Goal: Task Accomplishment & Management: Manage account settings

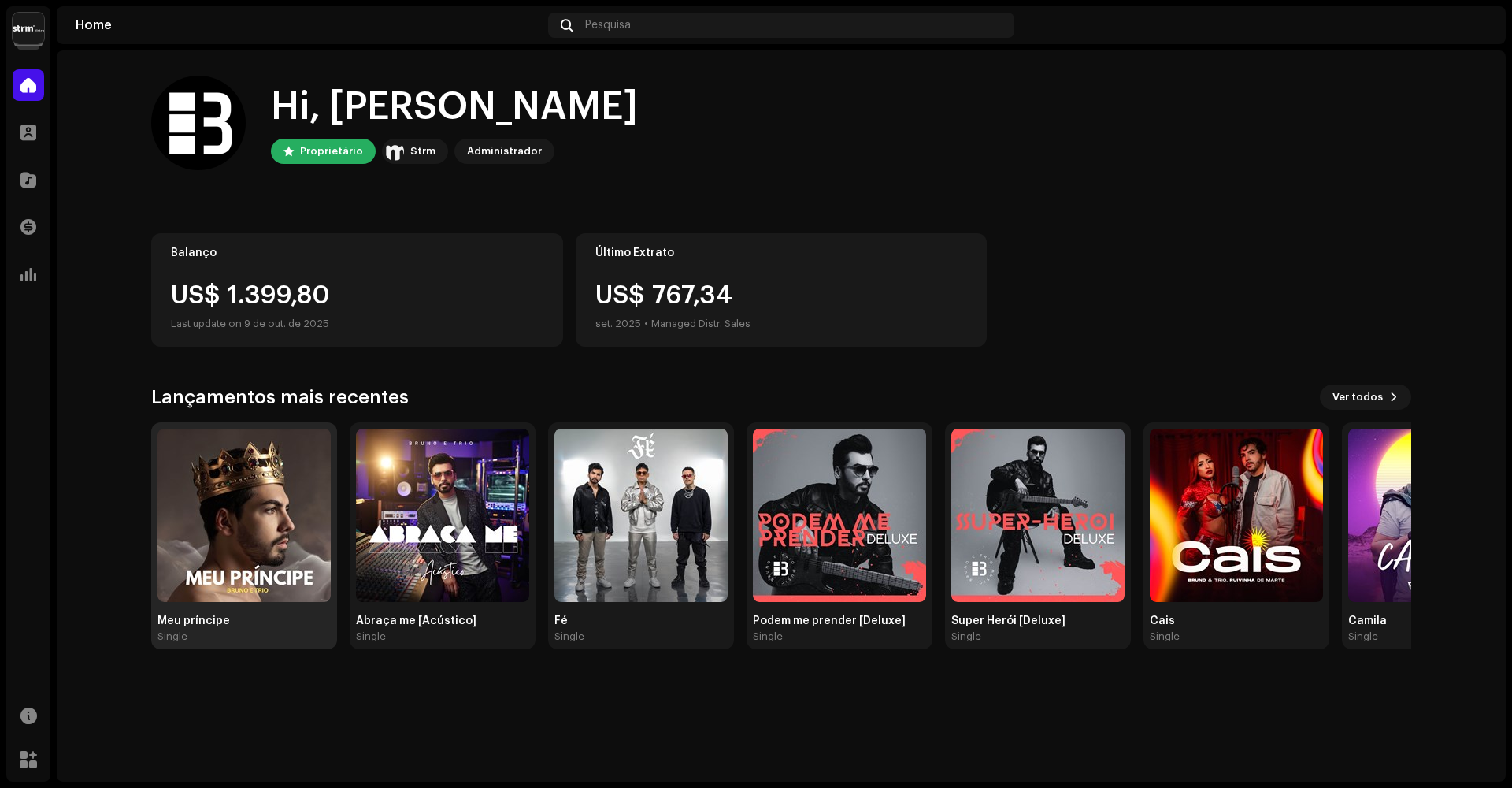
click at [272, 535] on img at bounding box center [244, 515] width 173 height 173
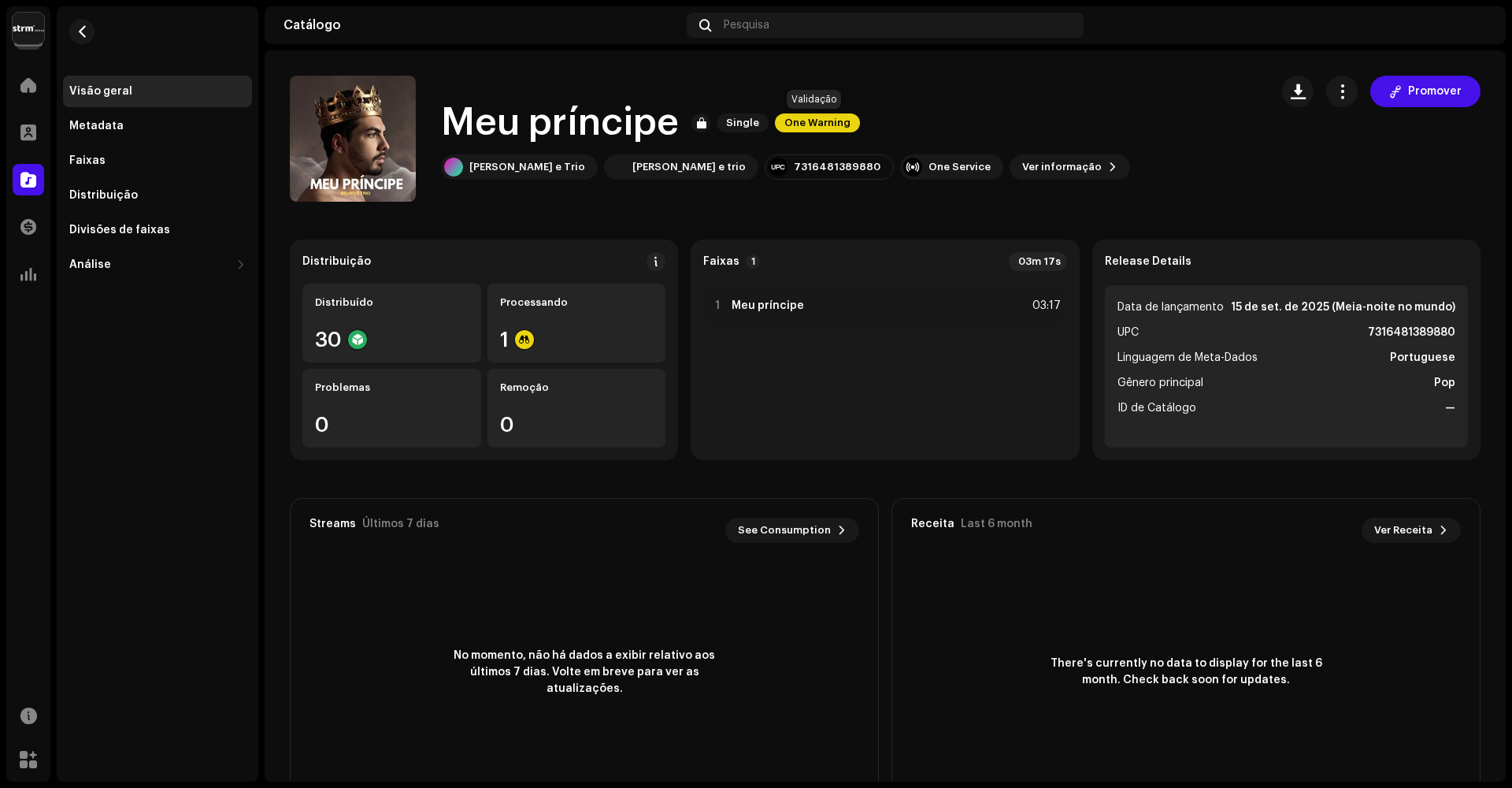
click at [838, 123] on span "One Warning" at bounding box center [817, 122] width 85 height 19
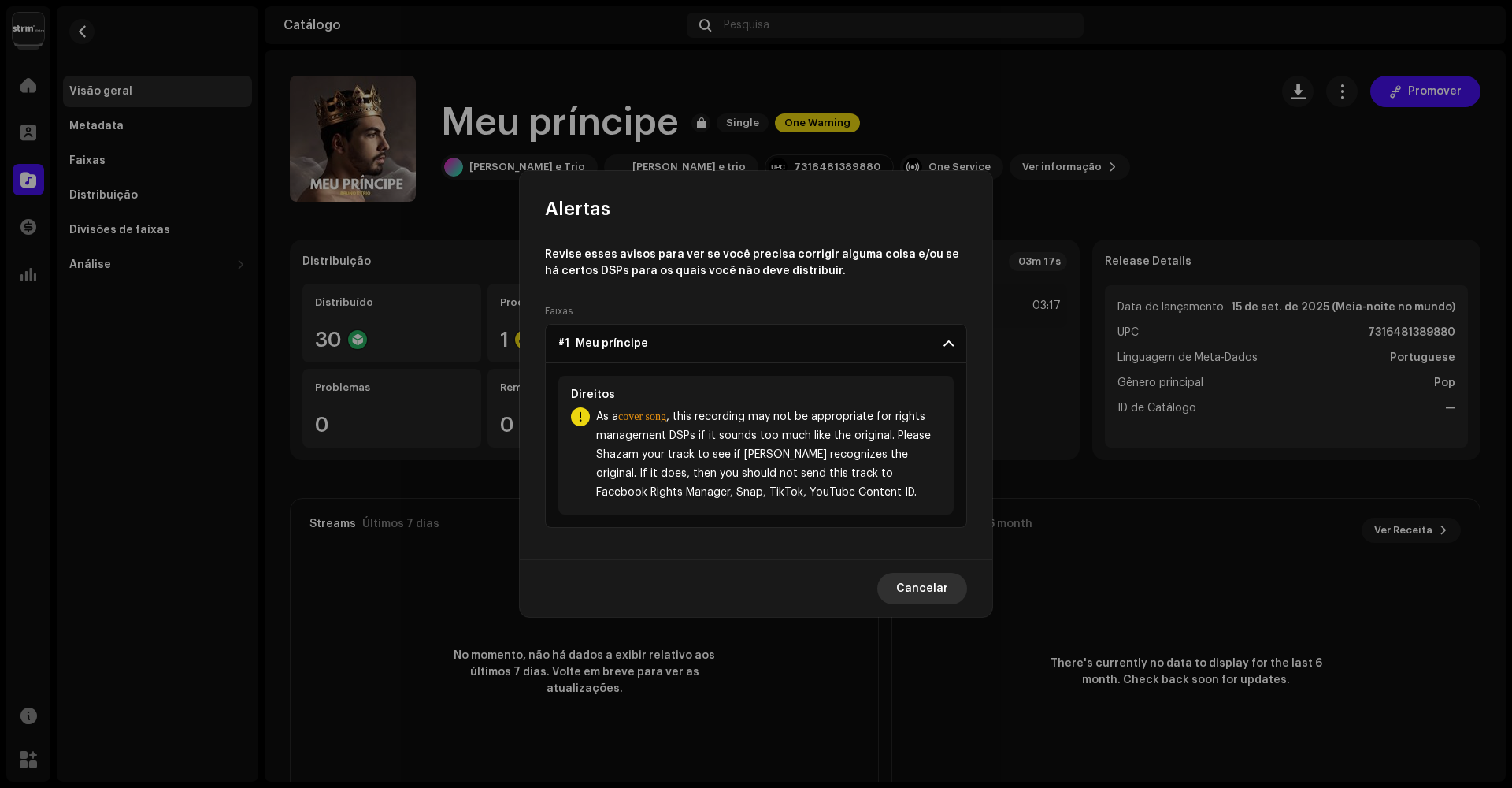
click at [937, 570] on span "Cancelar" at bounding box center [922, 588] width 52 height 31
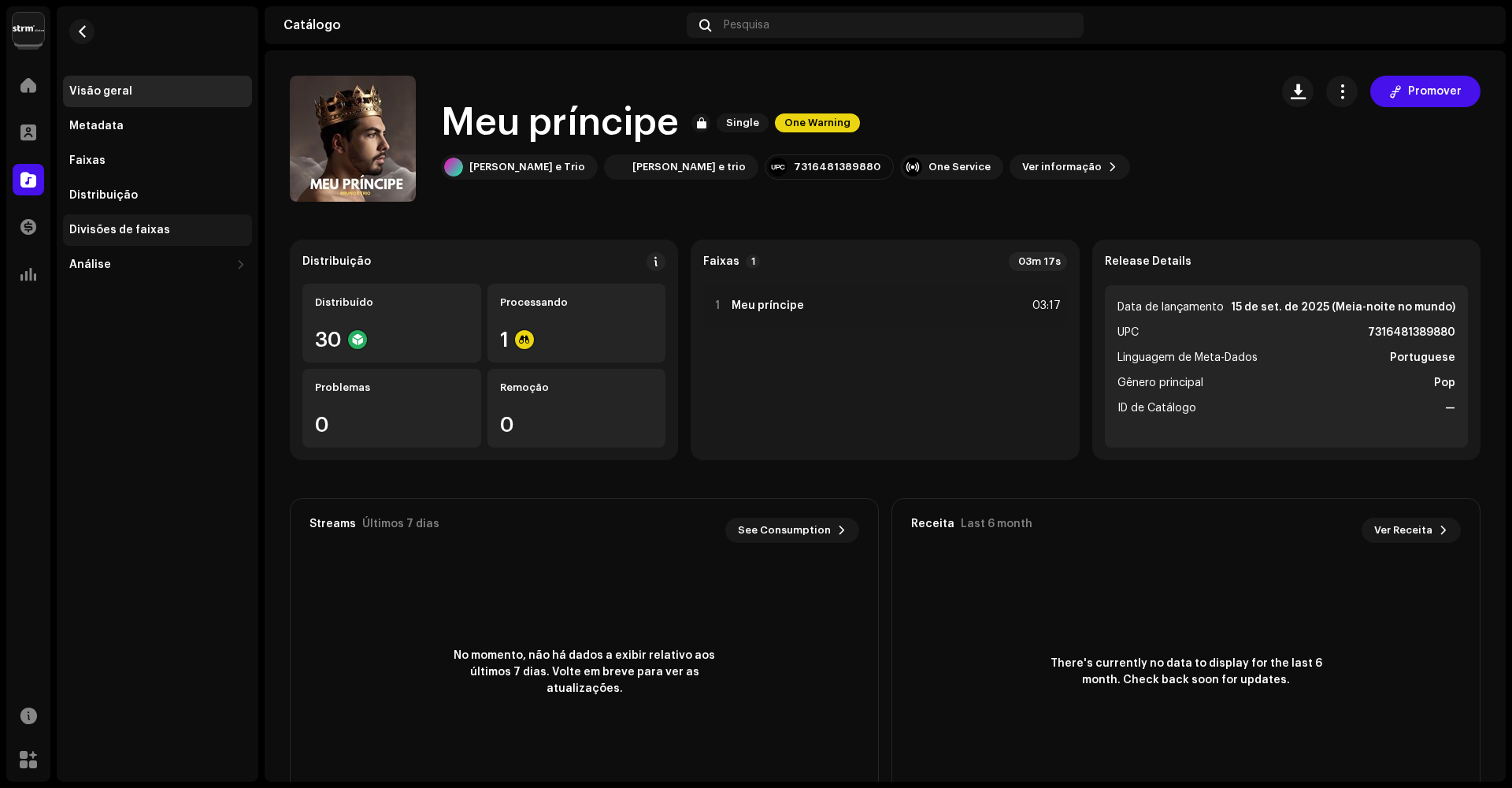
click at [146, 232] on div "Divisões de faixas" at bounding box center [120, 230] width 101 height 12
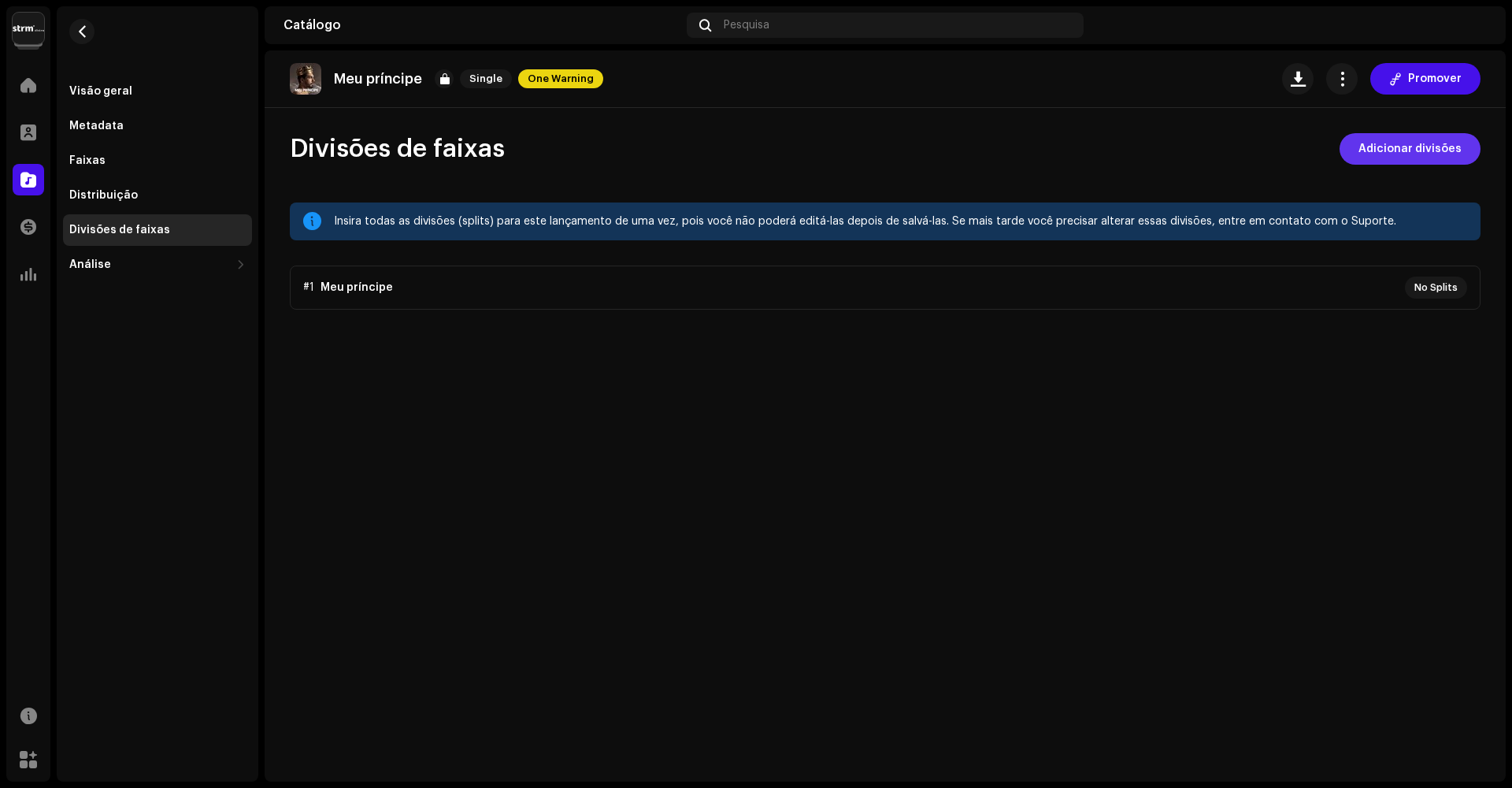
click at [952, 154] on span "Adicionar divisões" at bounding box center [1410, 148] width 103 height 31
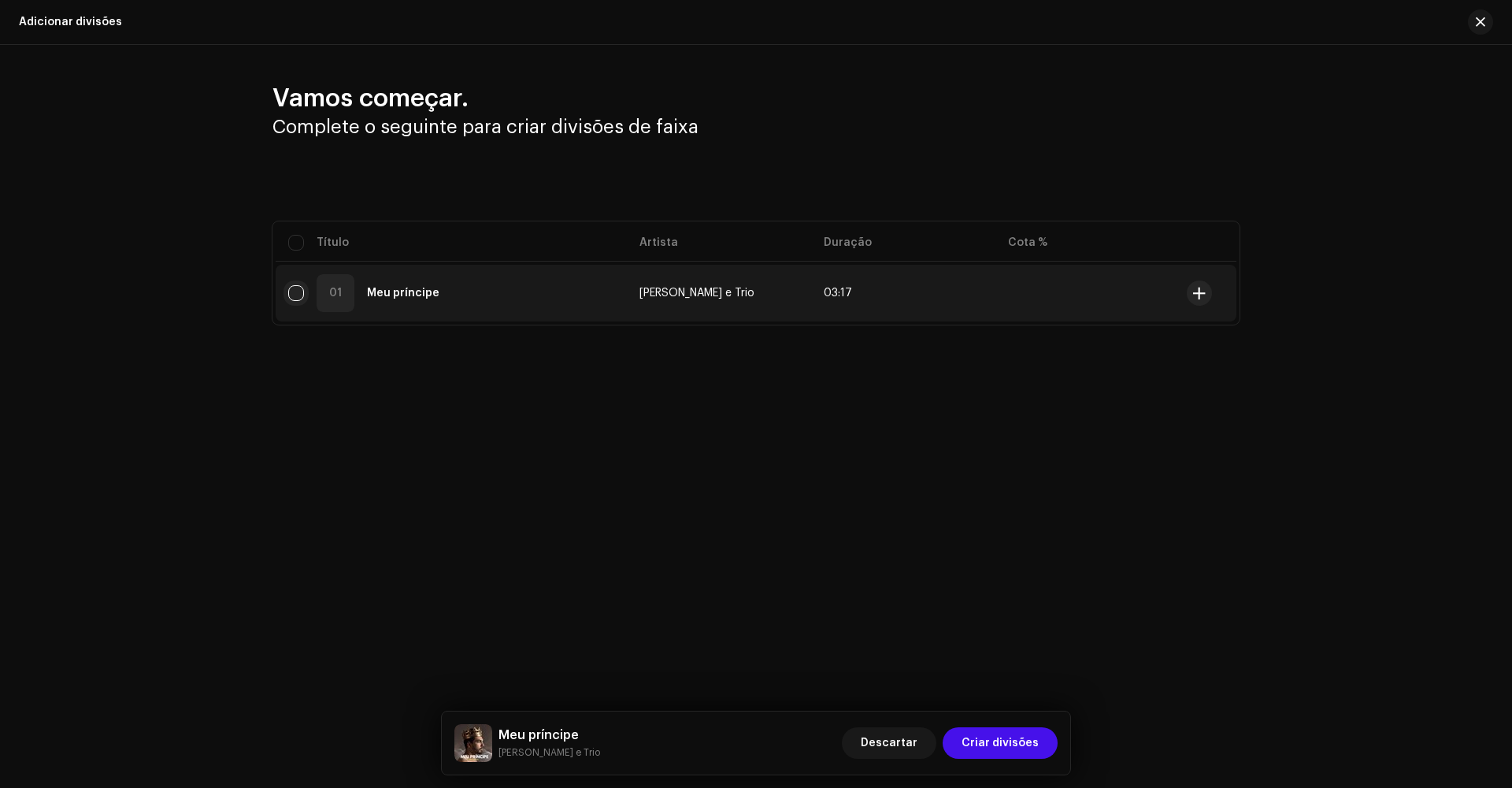
click at [299, 291] on input "checkbox" at bounding box center [296, 294] width 16 height 16
checkbox input "true"
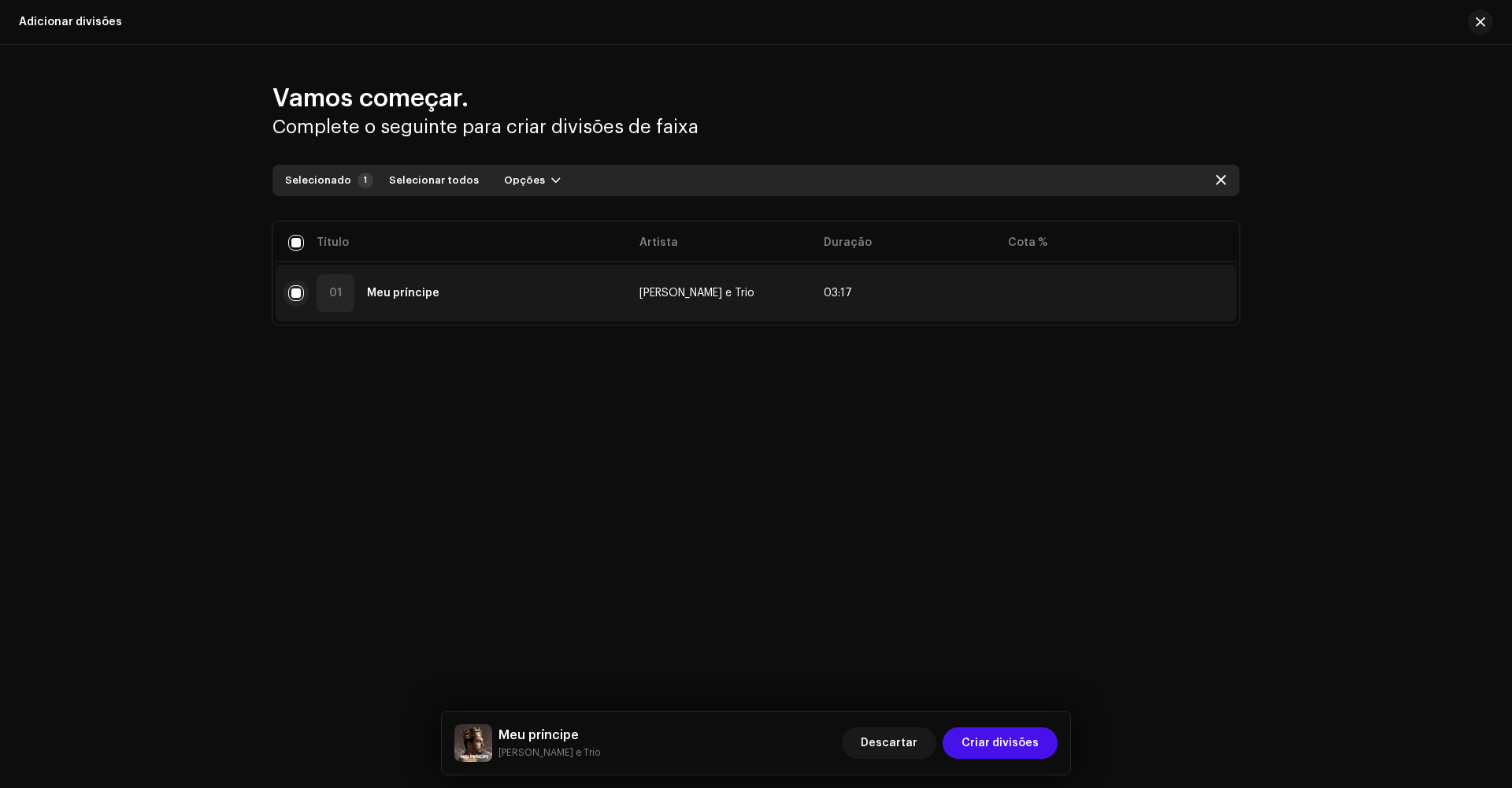
click at [291, 296] on input "Row Selected" at bounding box center [296, 294] width 16 height 16
checkbox input "false"
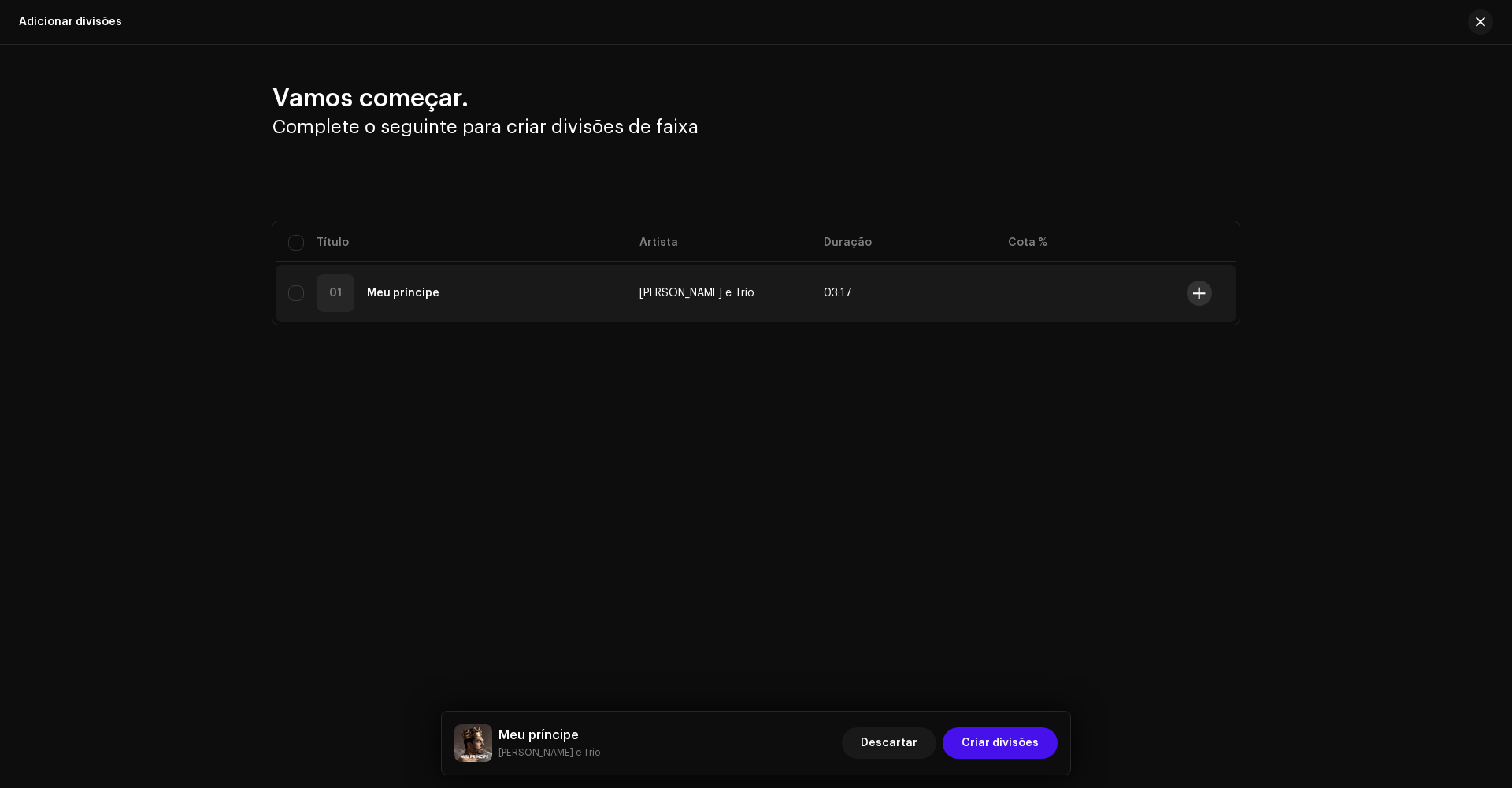
click at [952, 288] on span at bounding box center [1199, 293] width 12 height 12
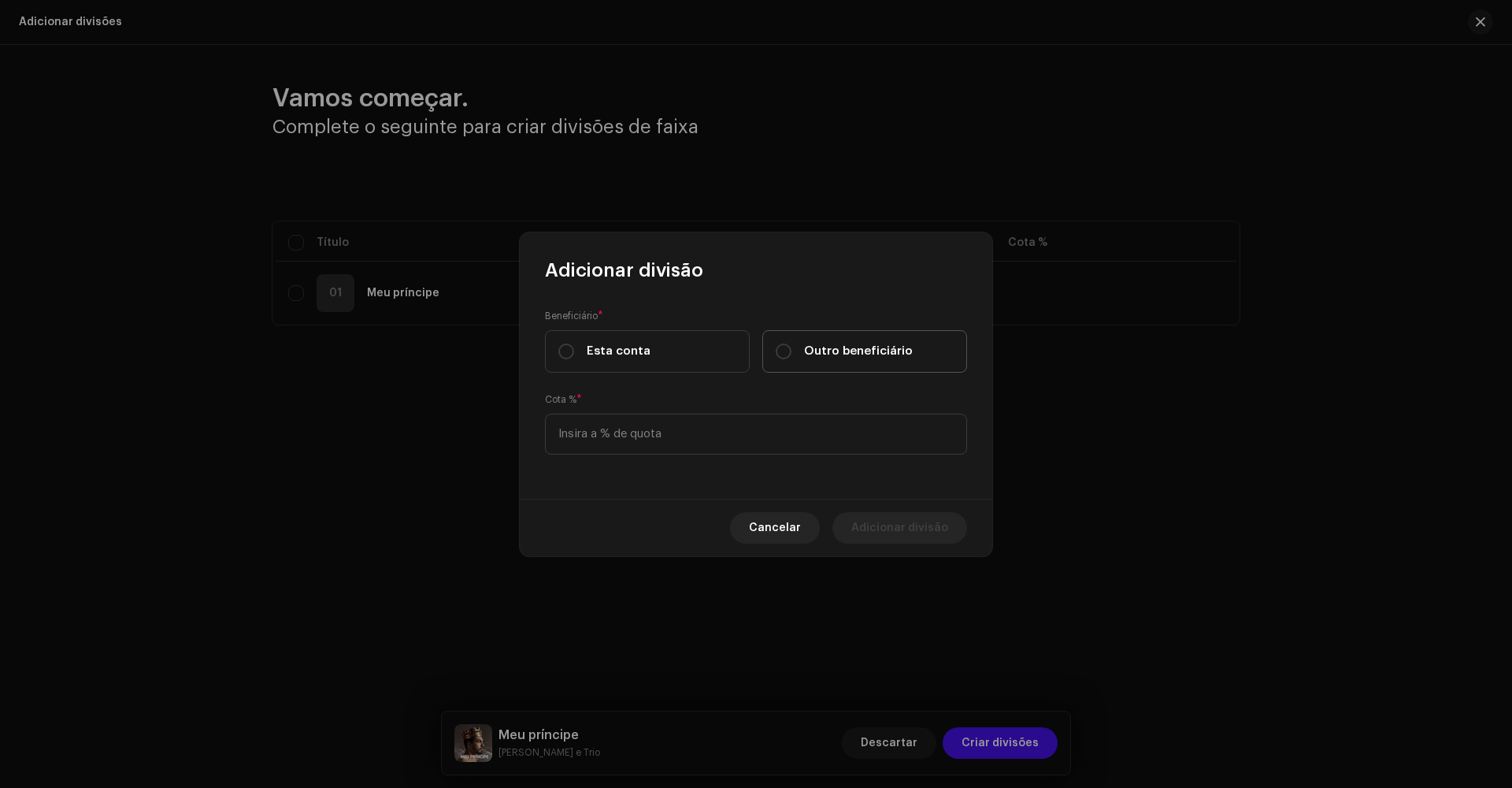
click at [797, 351] on div "Outro beneficiário" at bounding box center [845, 351] width 137 height 17
click at [791, 351] on input "Outro beneficiário" at bounding box center [784, 352] width 16 height 16
radio input "true"
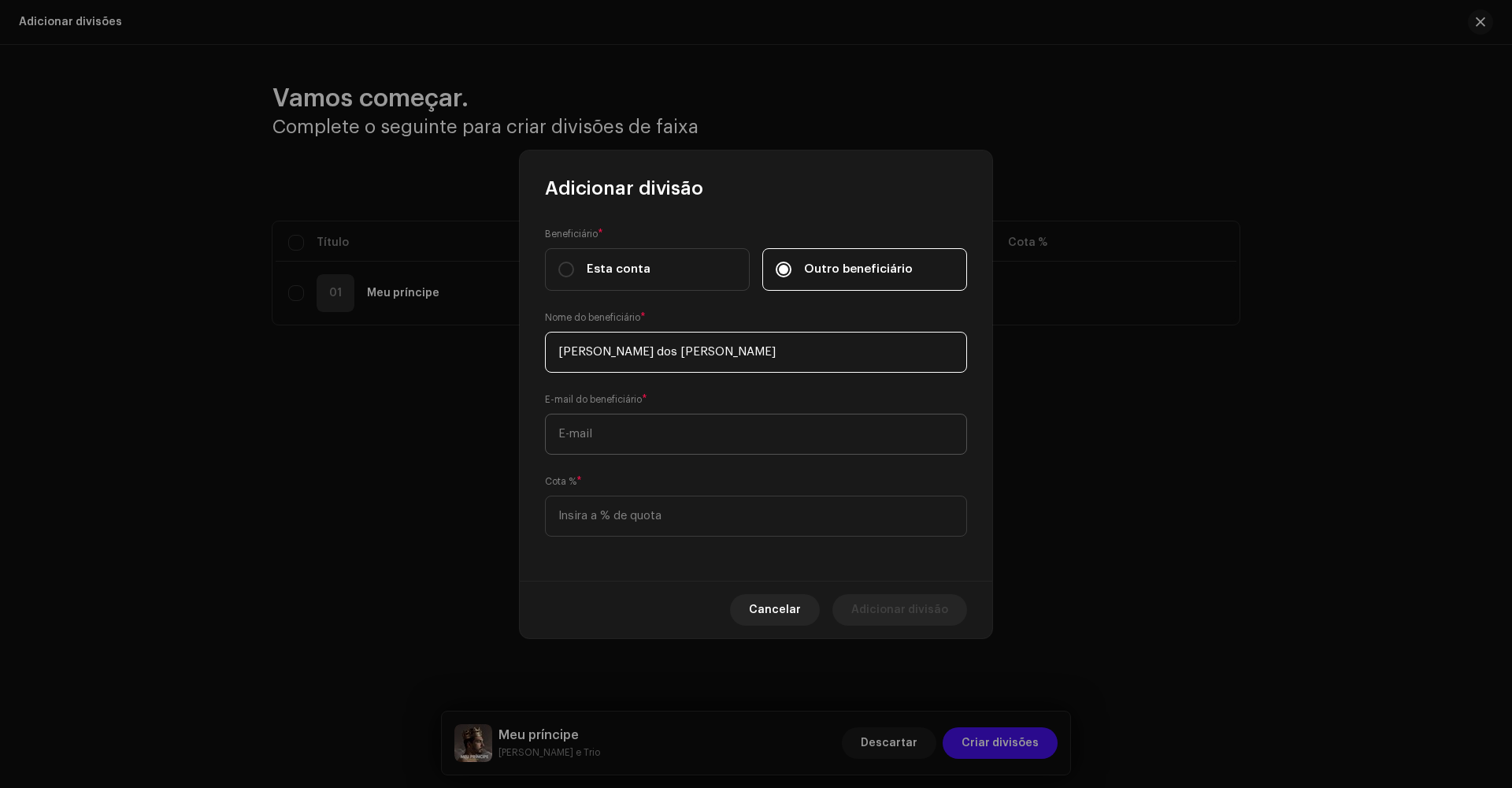
type input "[PERSON_NAME] dos [PERSON_NAME]"
type input "[EMAIL_ADDRESS][DOMAIN_NAME]"
click at [691, 506] on input at bounding box center [756, 516] width 422 height 41
type input "10,00"
click at [872, 570] on span "Adicionar divisão" at bounding box center [899, 610] width 97 height 31
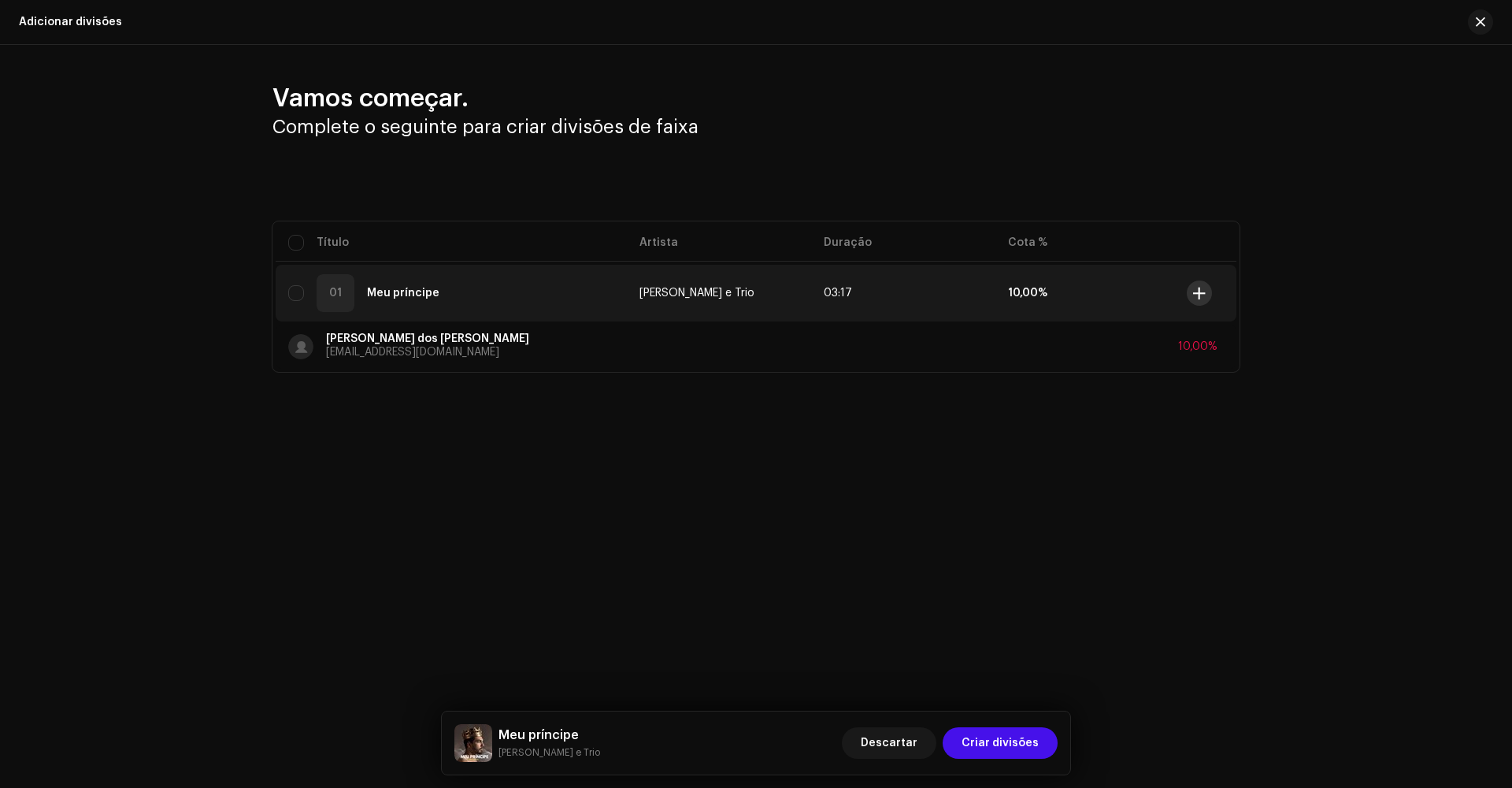
click at [952, 290] on span at bounding box center [1199, 293] width 12 height 12
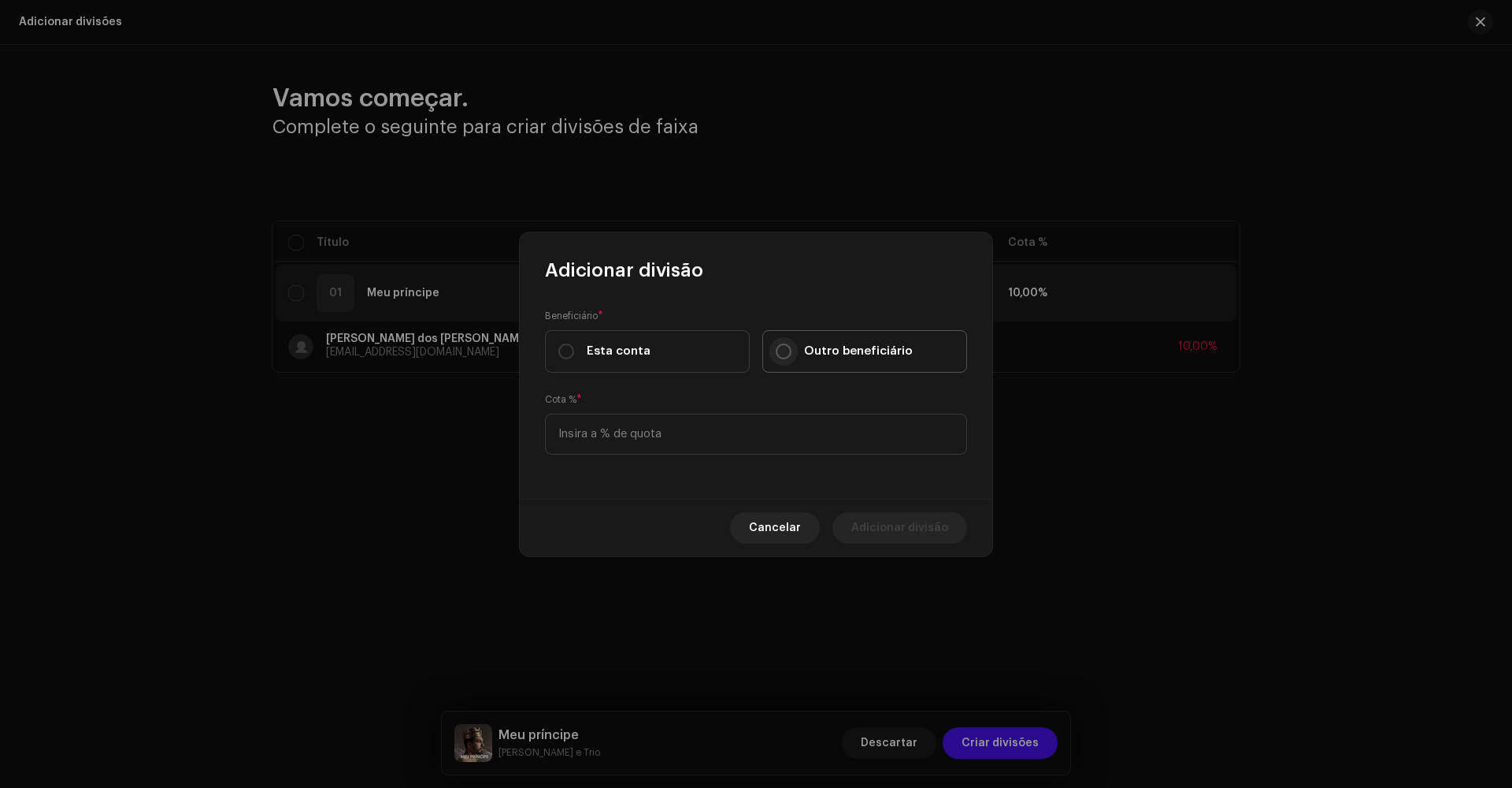
click at [789, 353] on input "Outro beneficiário" at bounding box center [784, 352] width 16 height 16
radio input "true"
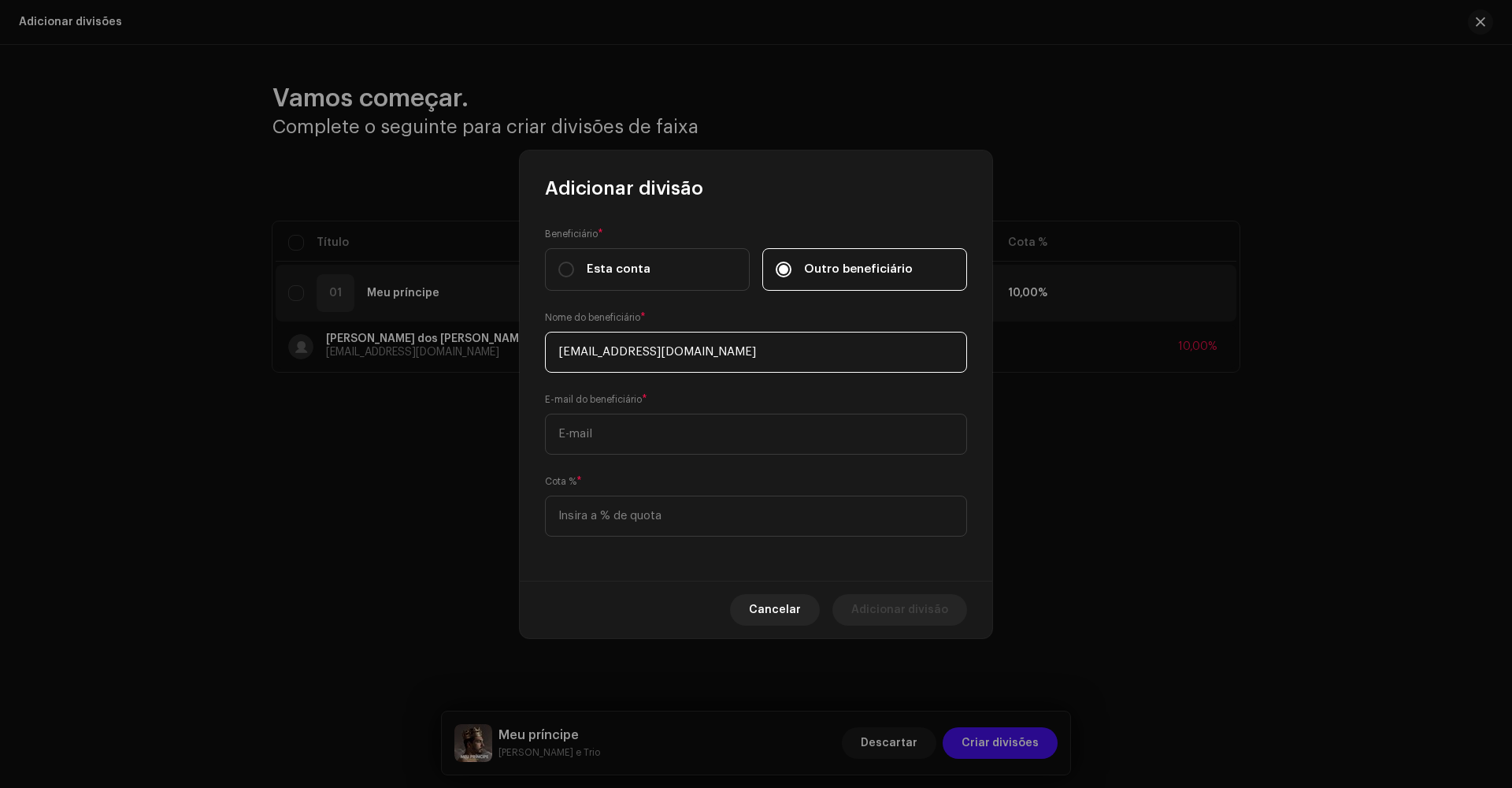
drag, startPoint x: 748, startPoint y: 351, endPoint x: 550, endPoint y: 344, distance: 198.1
click at [550, 344] on input "[EMAIL_ADDRESS][DOMAIN_NAME]" at bounding box center [756, 353] width 422 height 41
type input "[EMAIL_ADDRESS][DOMAIN_NAME]"
paste input "[EMAIL_ADDRESS][DOMAIN_NAME]"
type input "[EMAIL_ADDRESS][DOMAIN_NAME]"
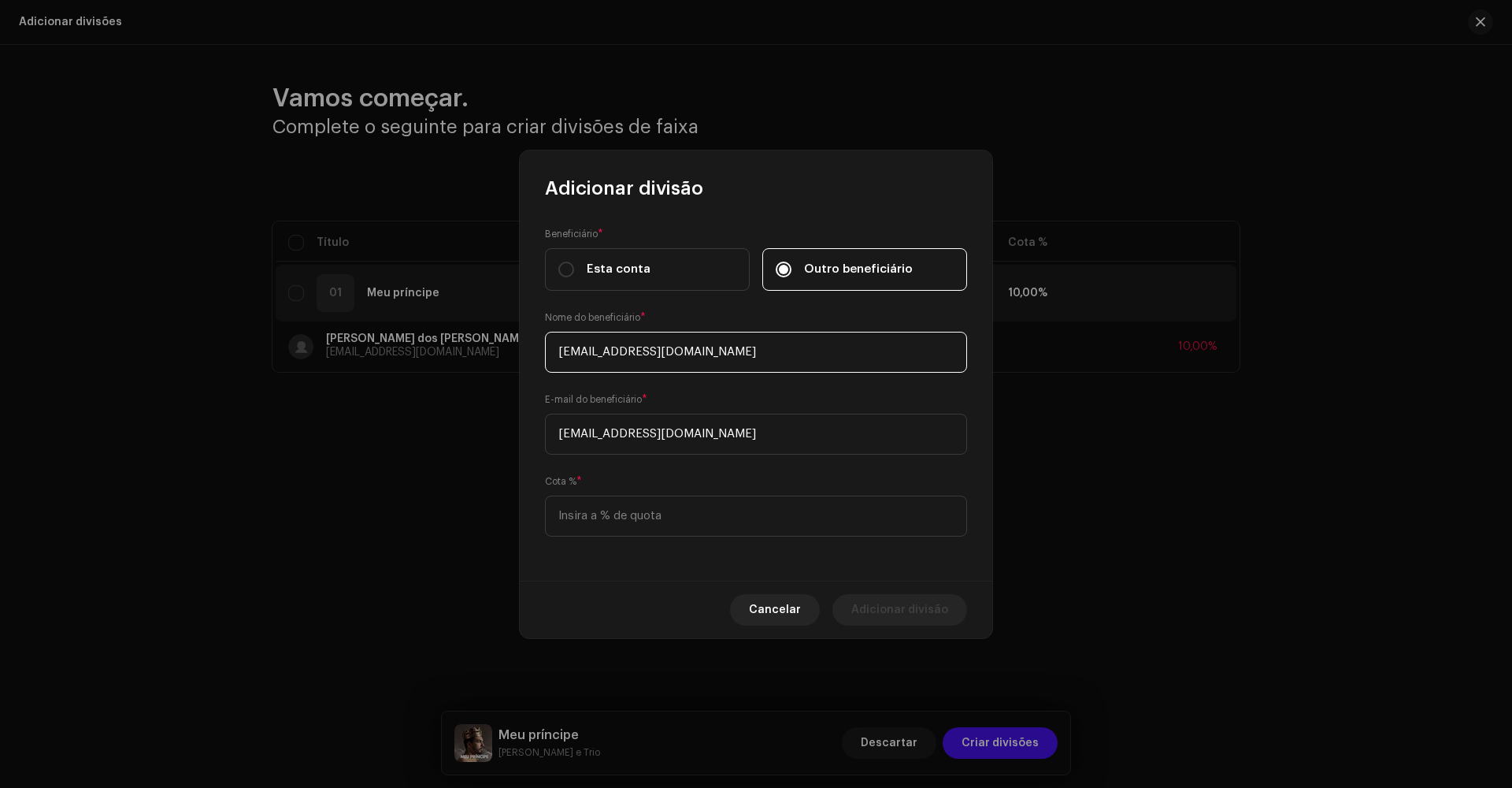
click at [746, 354] on input "[EMAIL_ADDRESS][DOMAIN_NAME]" at bounding box center [756, 353] width 422 height 41
type input "d"
type input "[PERSON_NAME]"
click at [636, 530] on input at bounding box center [756, 516] width 422 height 41
type input "30,00"
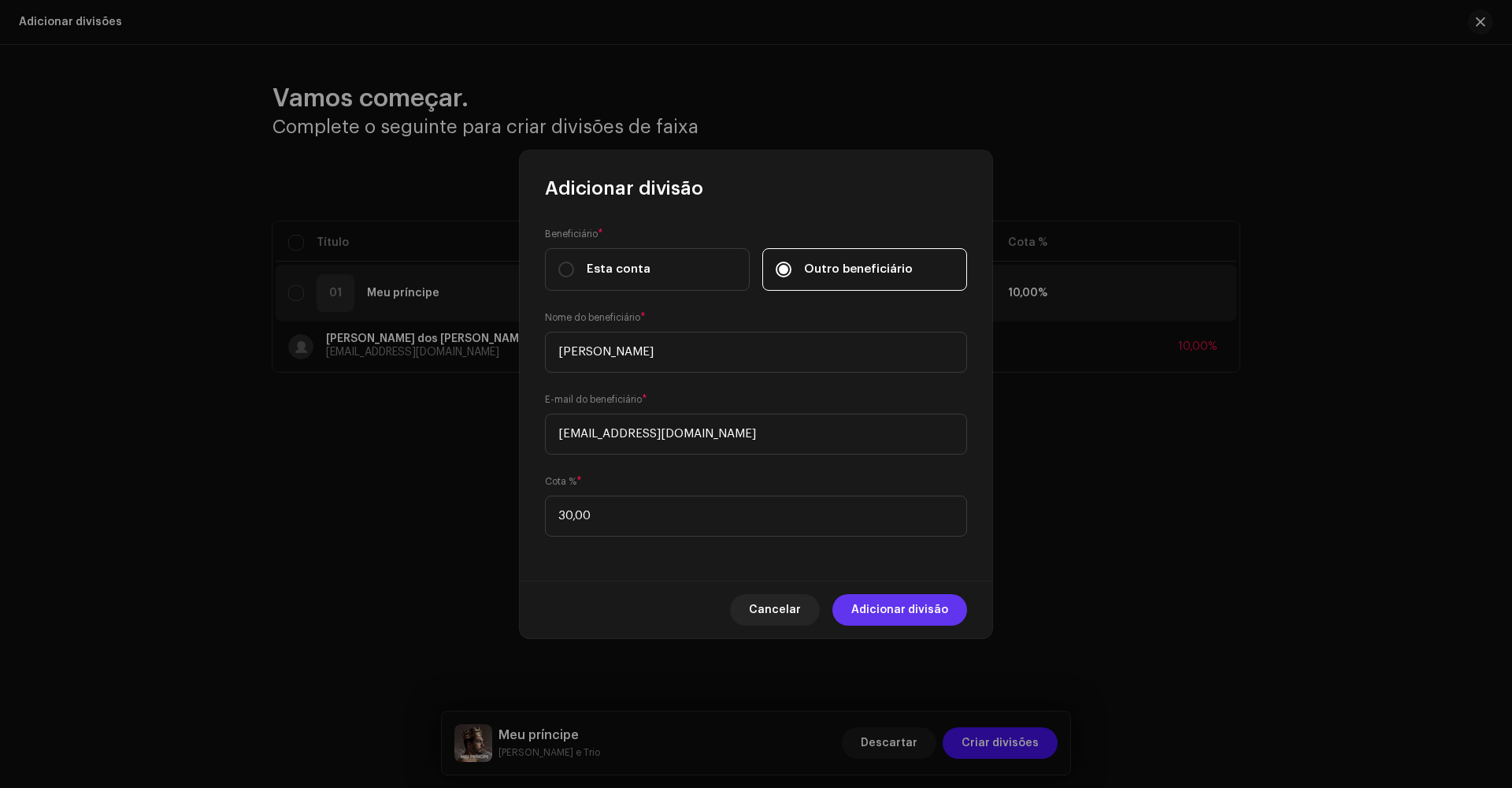
click at [917, 570] on span "Adicionar divisão" at bounding box center [899, 610] width 97 height 31
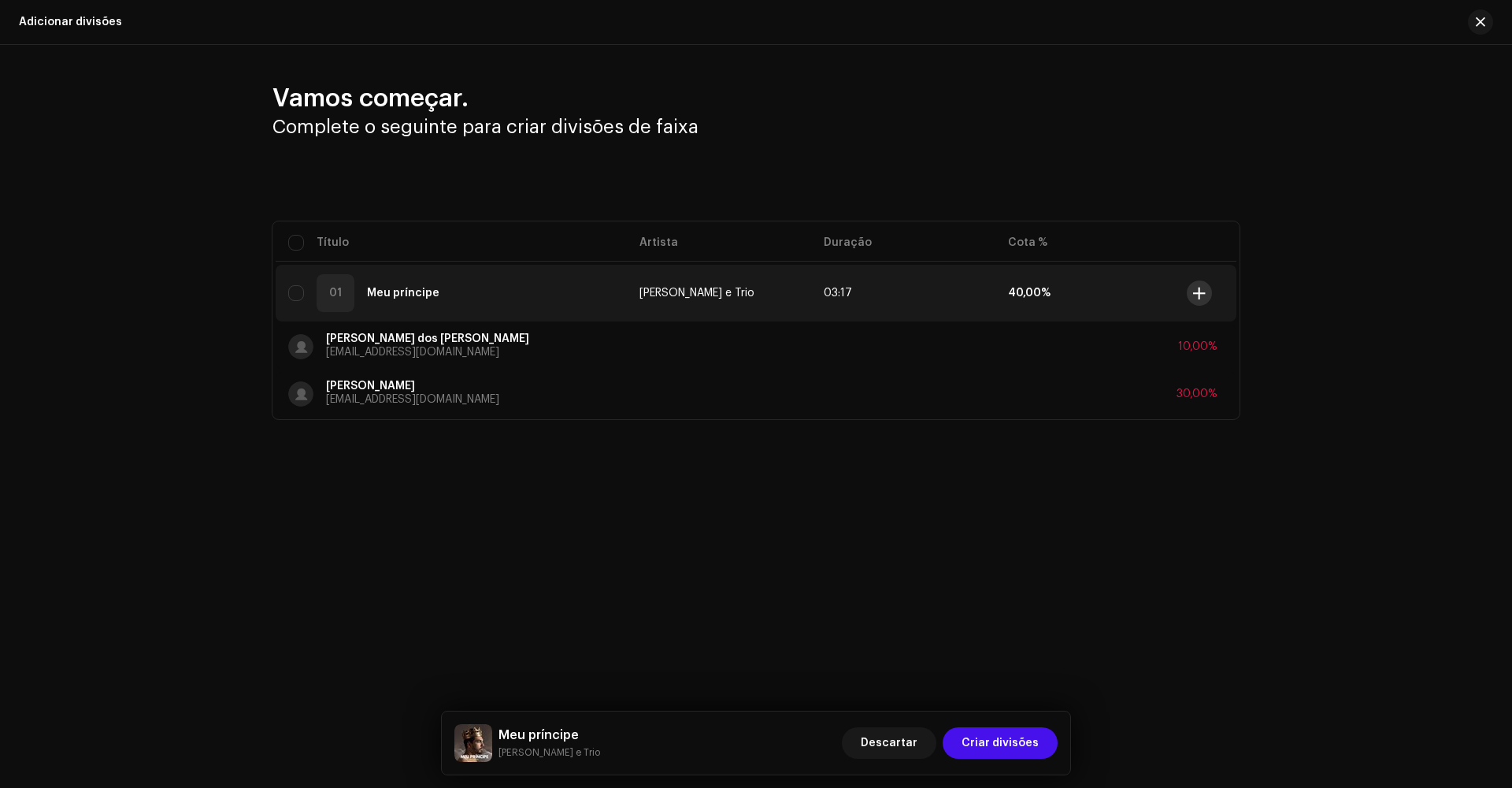
click at [952, 295] on span at bounding box center [1199, 293] width 12 height 12
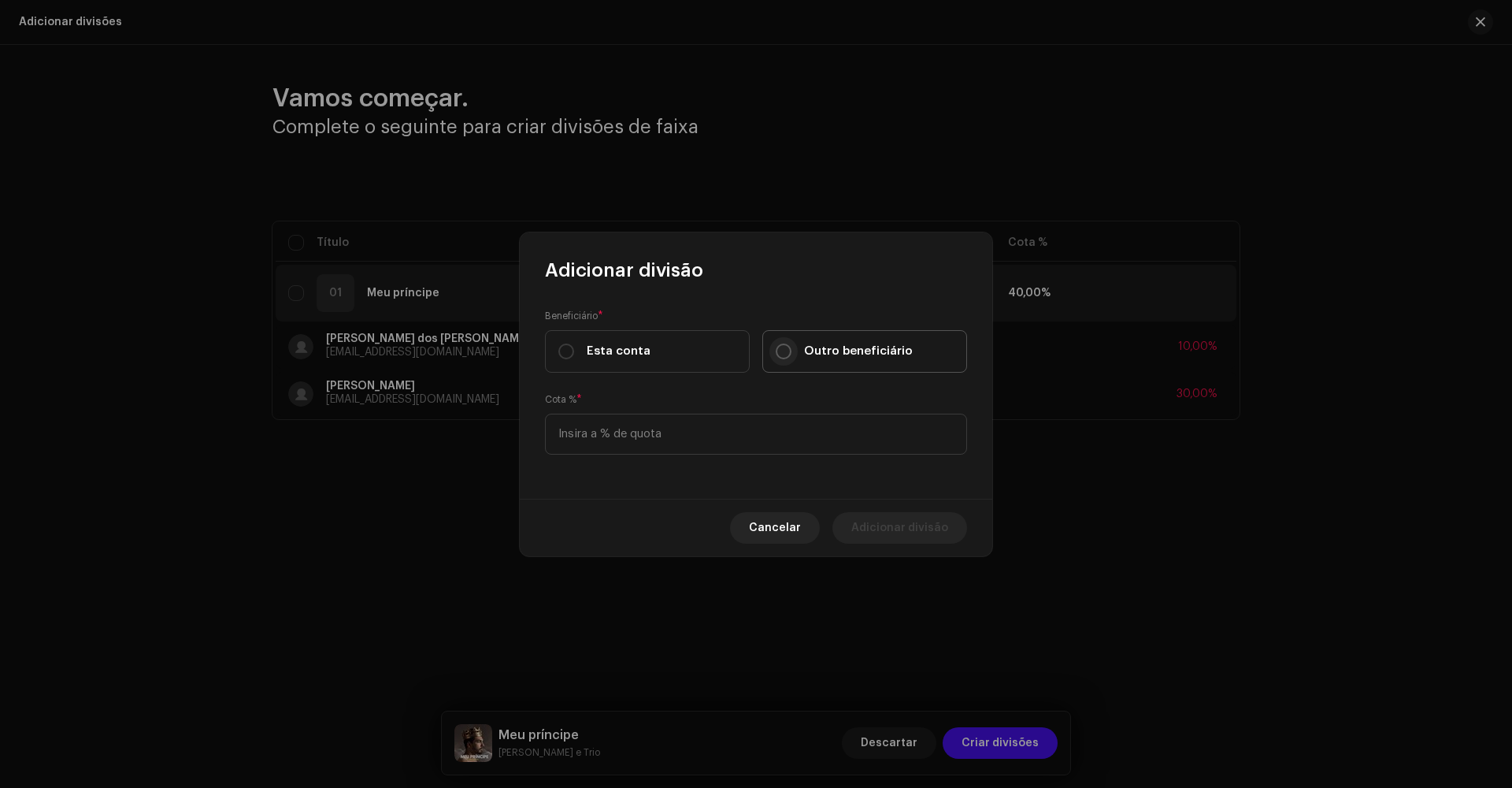
click at [782, 353] on input "Outro beneficiário" at bounding box center [784, 352] width 16 height 16
radio input "true"
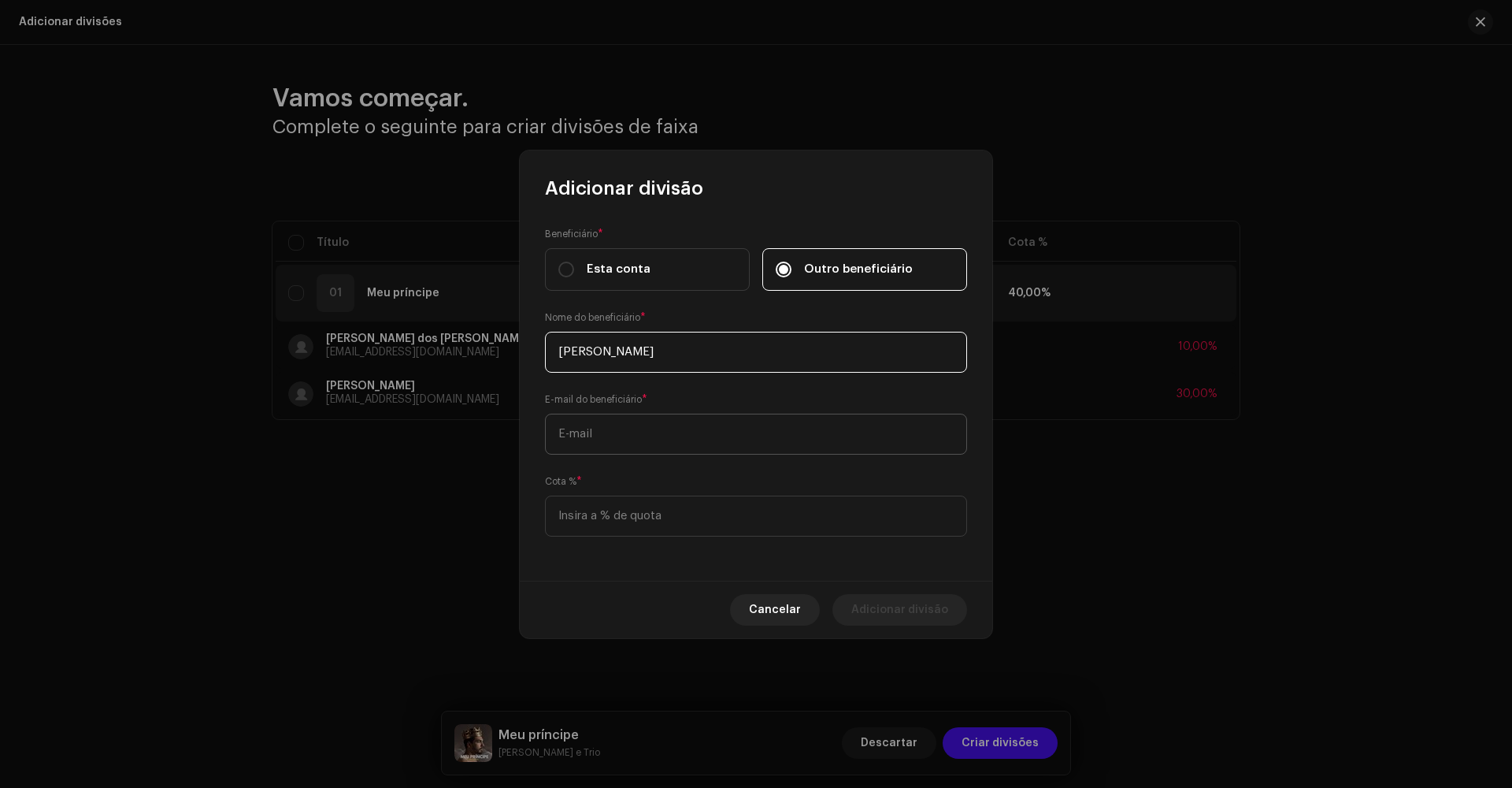
type input "[PERSON_NAME]"
type input "[EMAIL_ADDRESS][DOMAIN_NAME]"
click at [611, 518] on input at bounding box center [756, 516] width 422 height 41
type input "10,00"
click at [911, 570] on span "Adicionar divisão" at bounding box center [899, 610] width 97 height 31
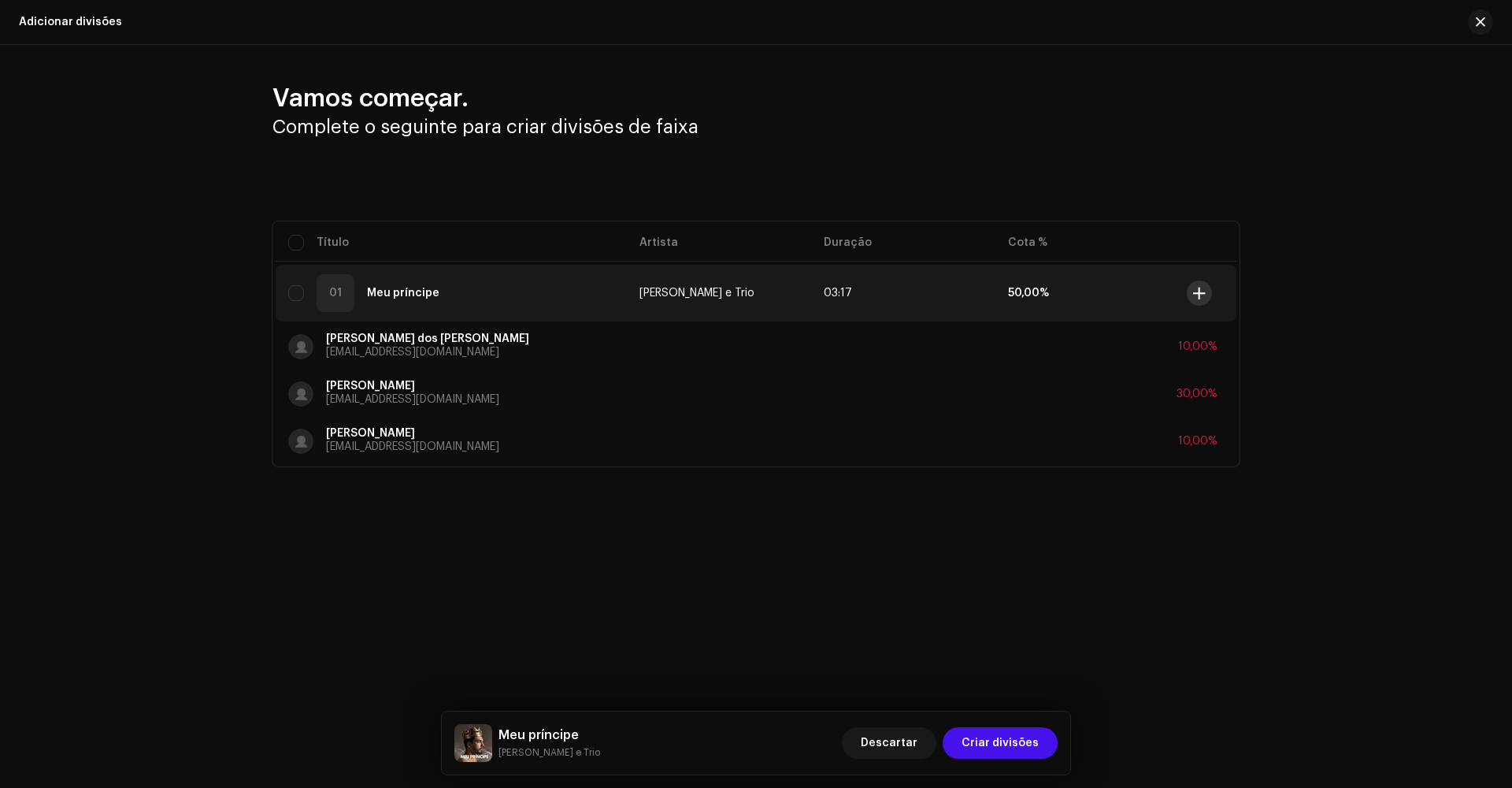
click at [952, 290] on span at bounding box center [1199, 293] width 12 height 12
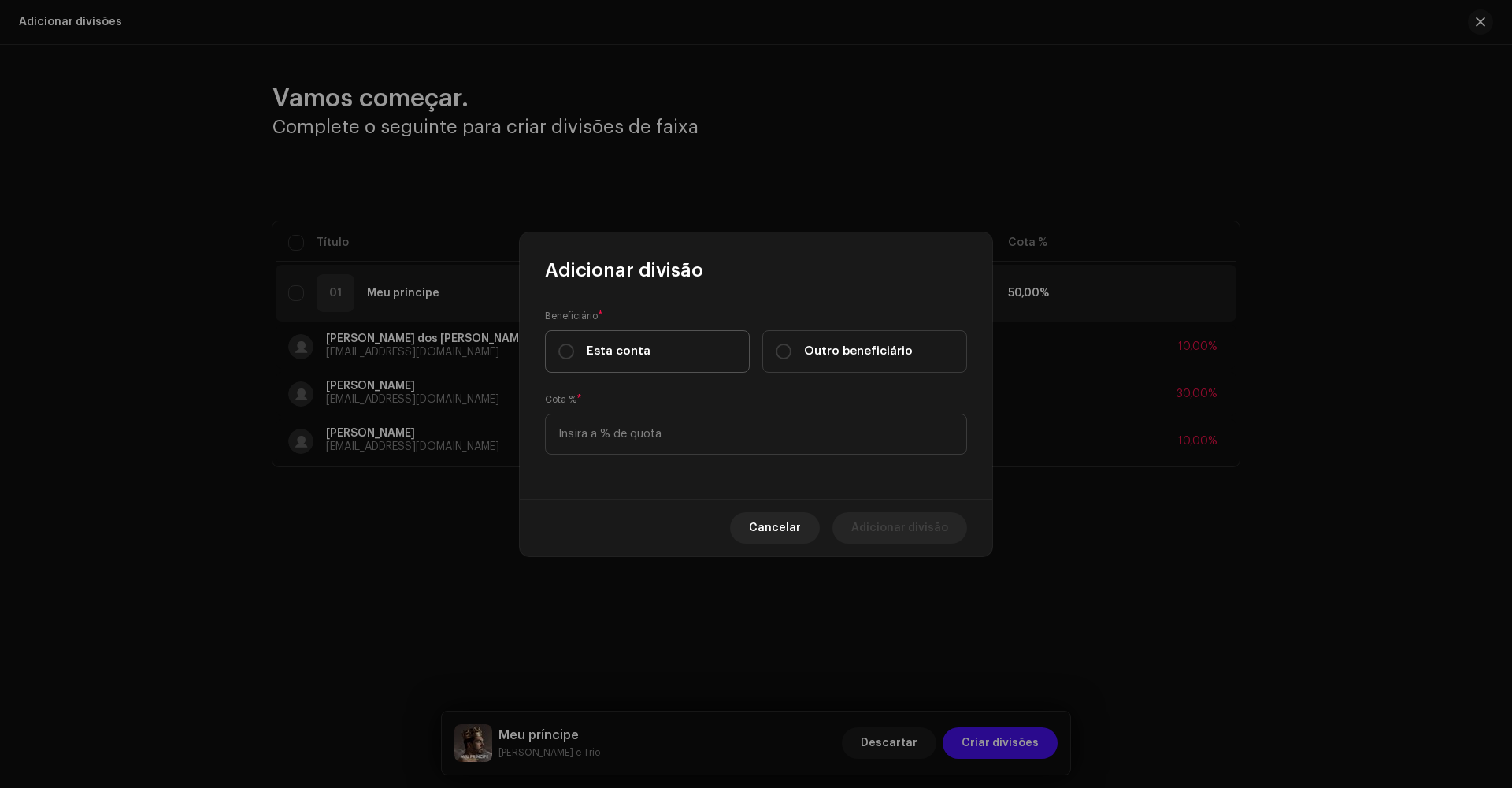
click at [574, 346] on div "Esta conta" at bounding box center [604, 351] width 92 height 17
click at [574, 346] on input "Esta conta" at bounding box center [566, 352] width 16 height 16
radio input "true"
click at [689, 442] on input at bounding box center [756, 435] width 422 height 41
type input "50,00"
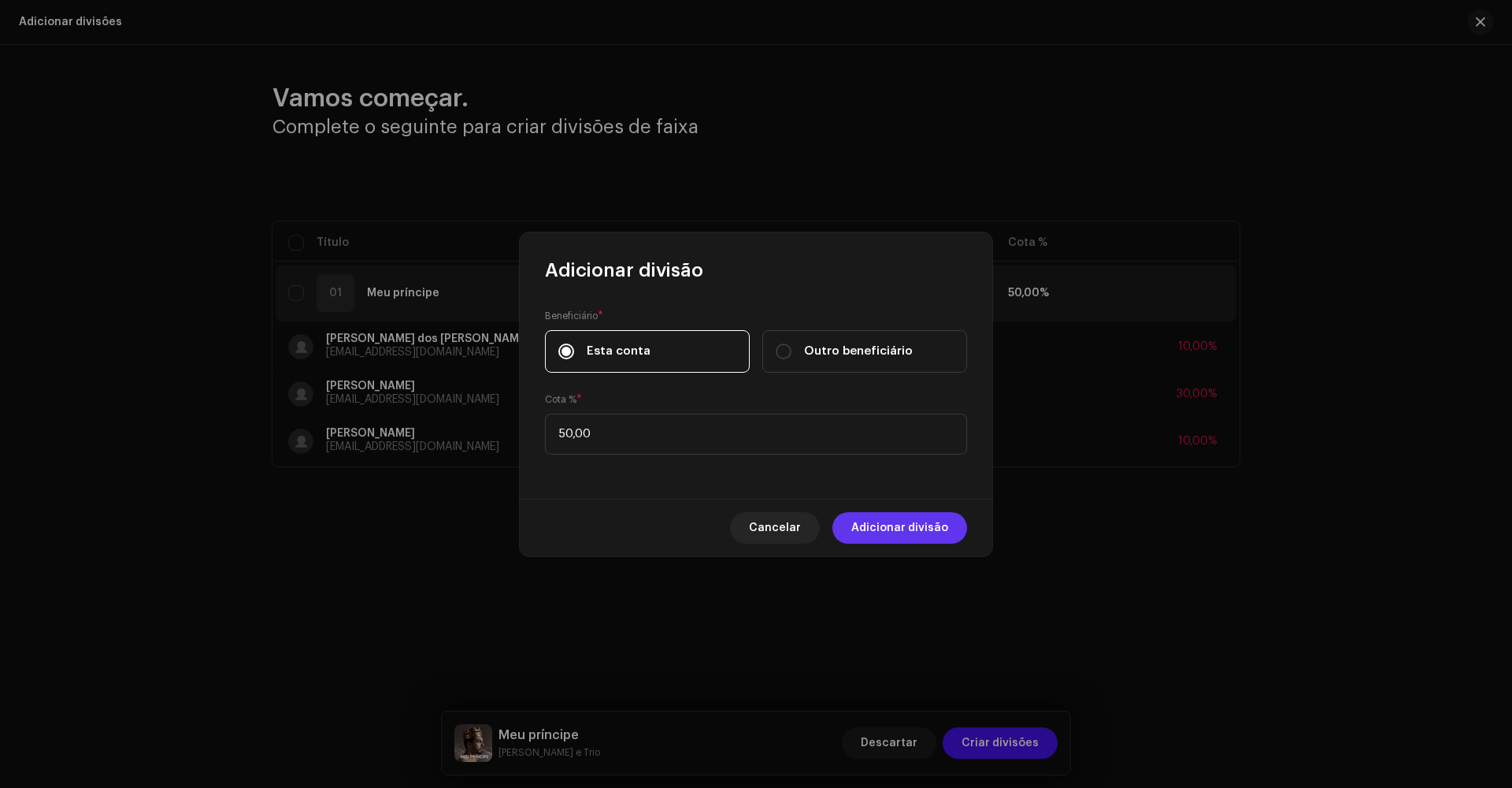
click at [922, 528] on span "Adicionar divisão" at bounding box center [899, 527] width 97 height 31
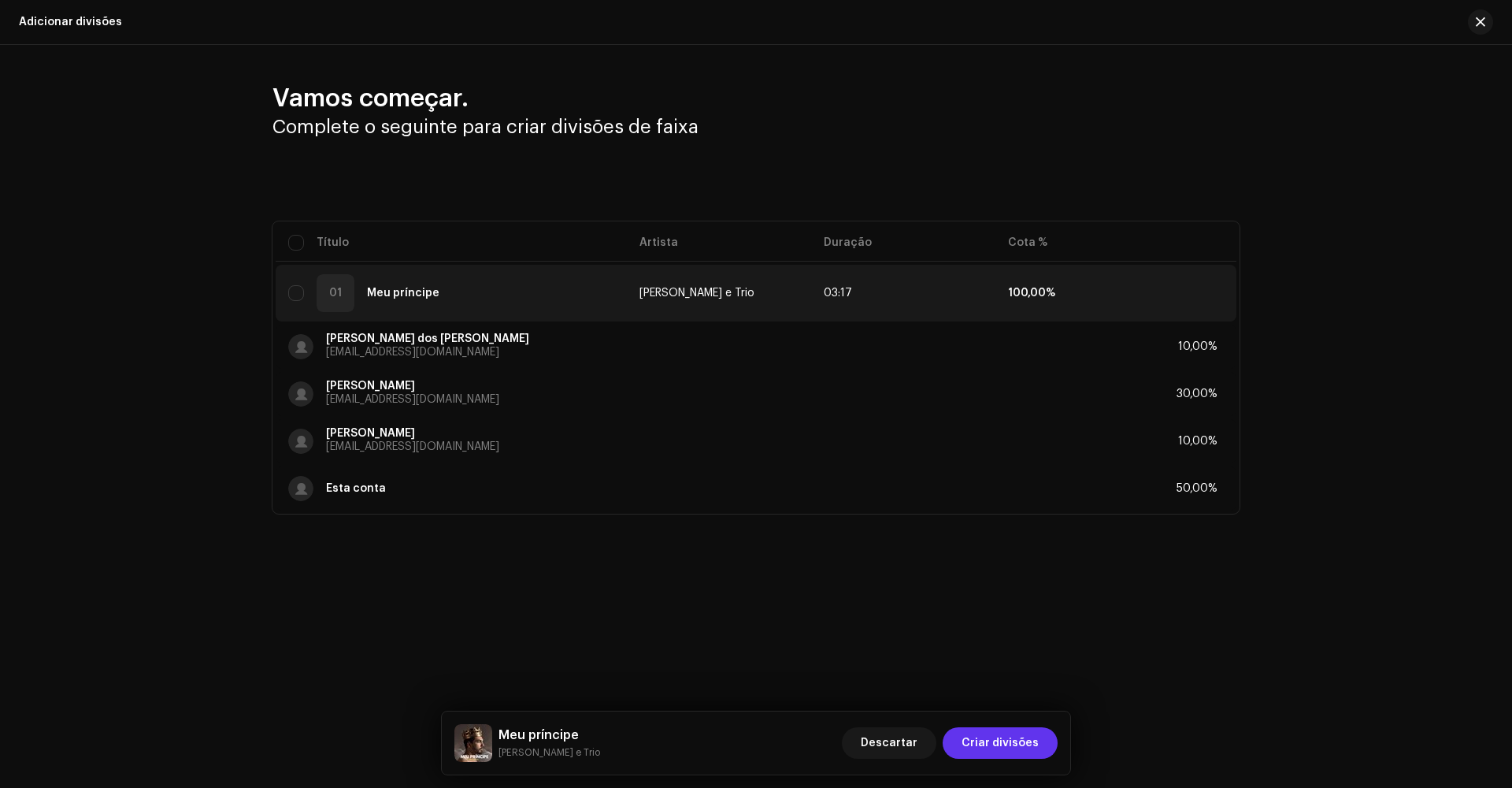
click at [952, 570] on span "Criar divisões" at bounding box center [1000, 742] width 78 height 31
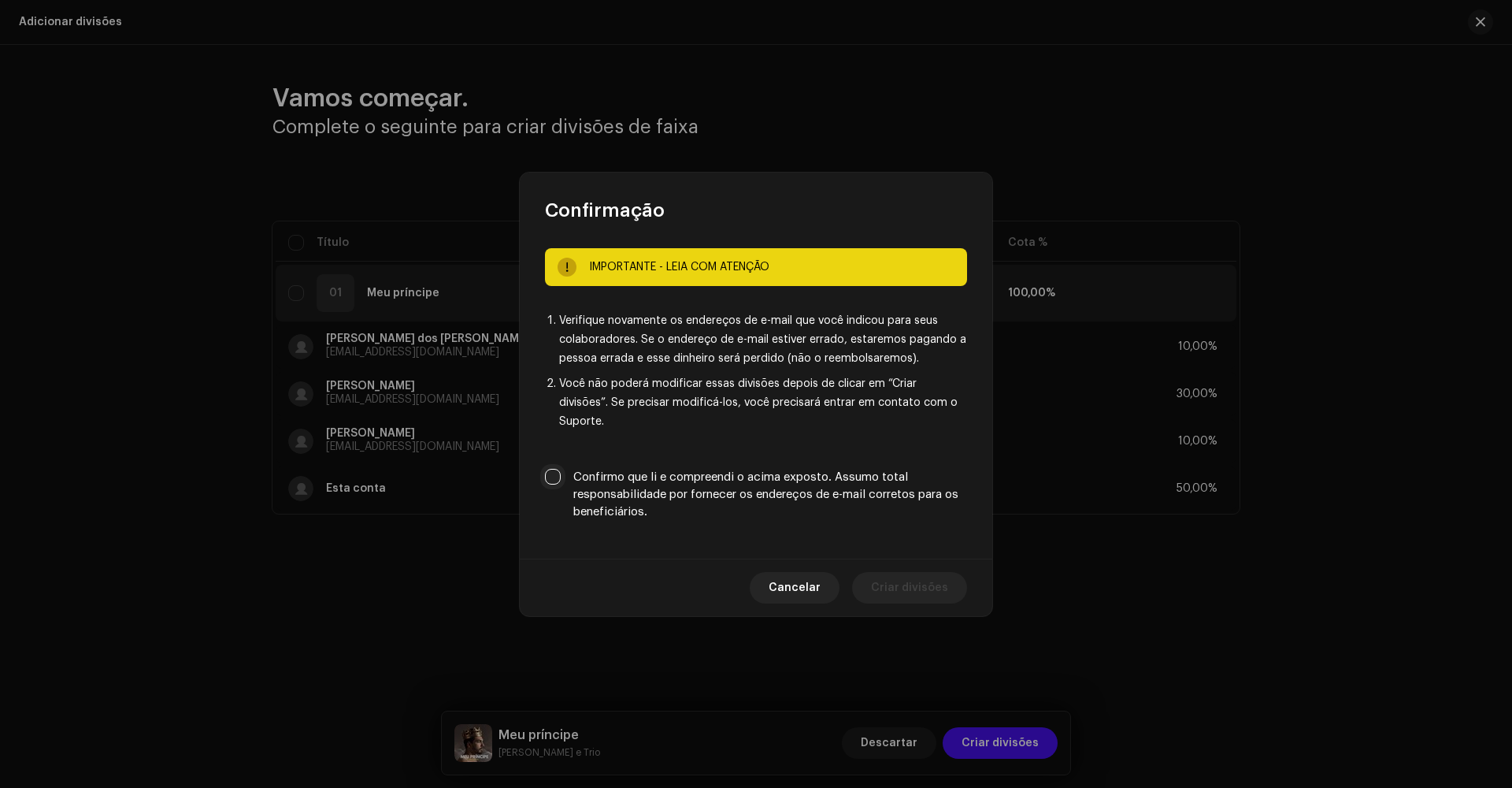
click at [550, 472] on input "Confirmo que li e compreendi o acima exposto. Assumo total responsabilidade por…" at bounding box center [553, 477] width 16 height 16
checkbox input "true"
click at [912, 570] on span "Criar divisões" at bounding box center [909, 587] width 78 height 31
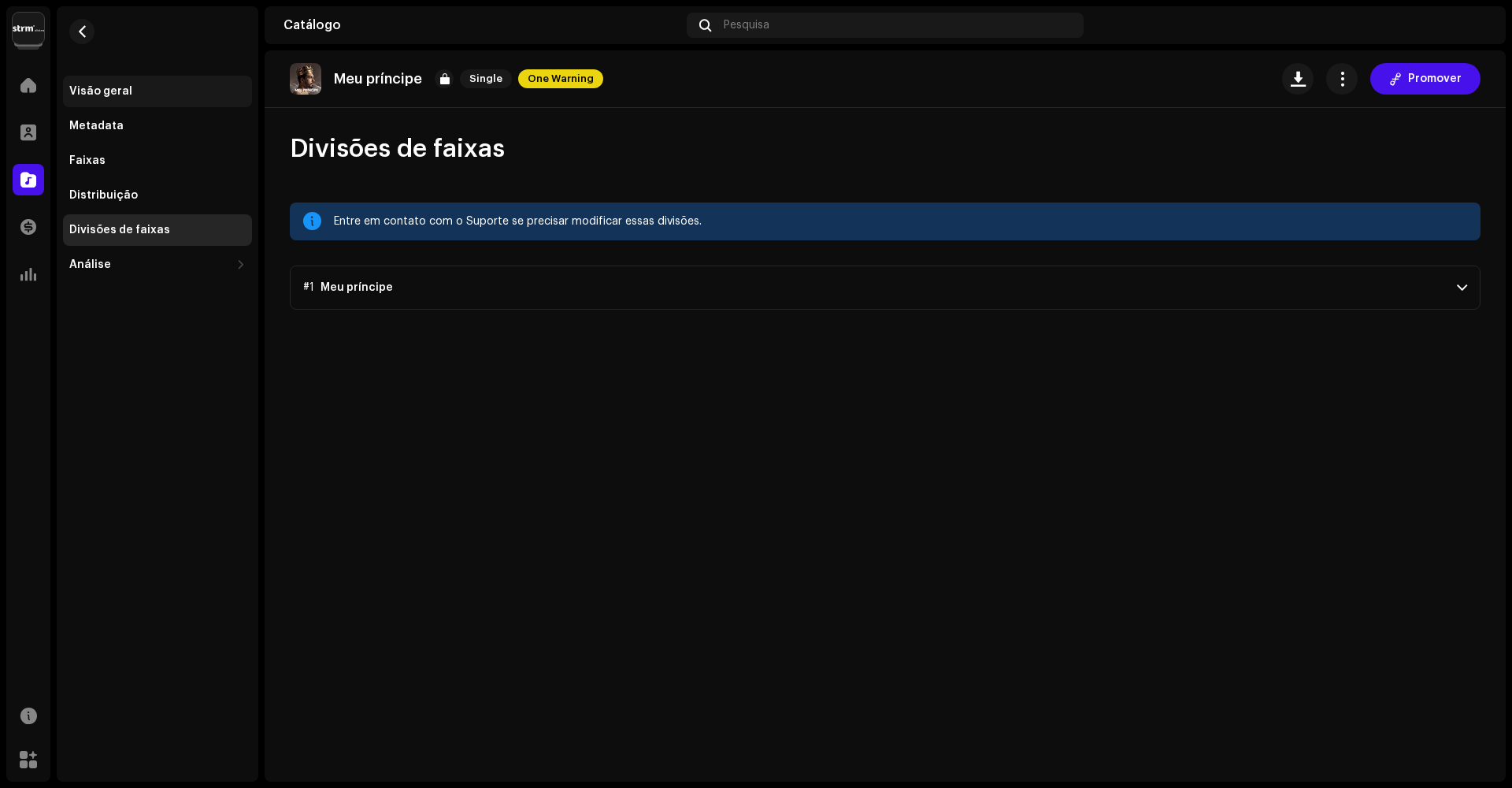
click at [103, 91] on div "Visão geral" at bounding box center [101, 91] width 63 height 12
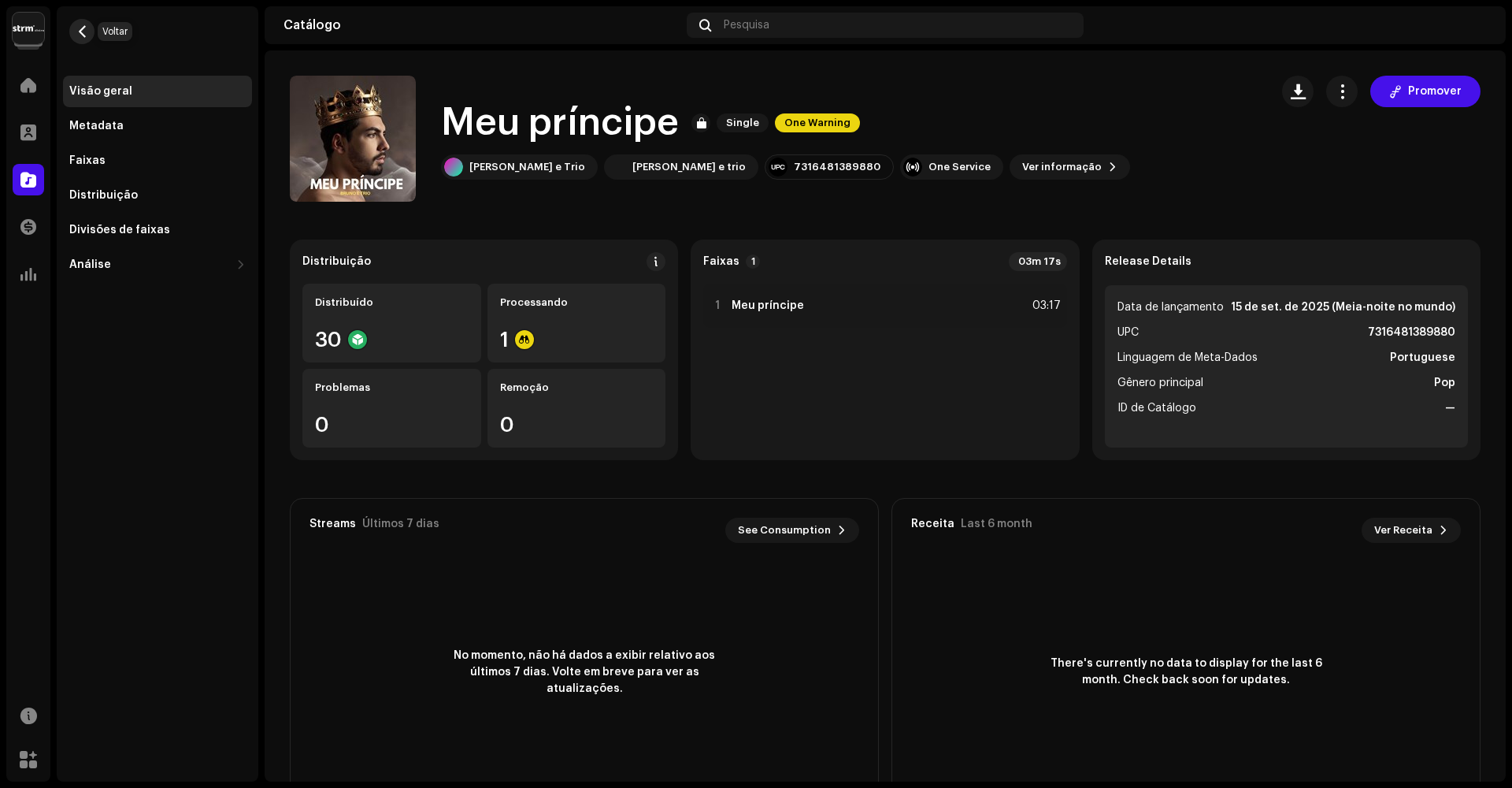
click at [85, 34] on span "button" at bounding box center [82, 31] width 12 height 12
